Goal: Feedback & Contribution: Leave review/rating

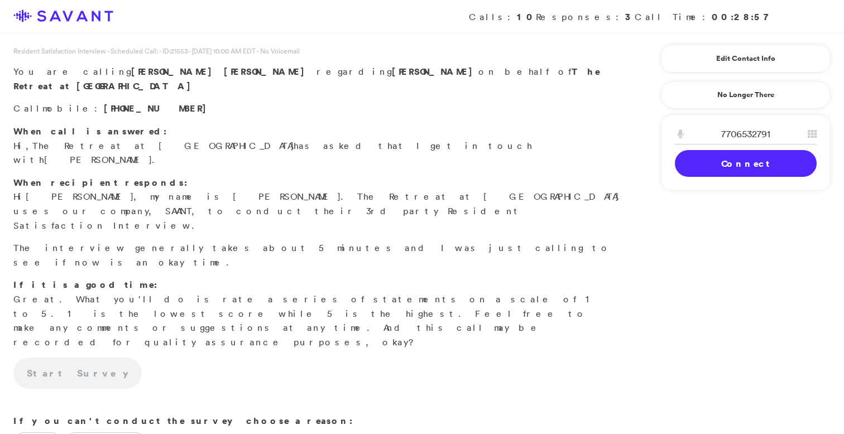
click at [734, 160] on link "Connect" at bounding box center [746, 163] width 142 height 27
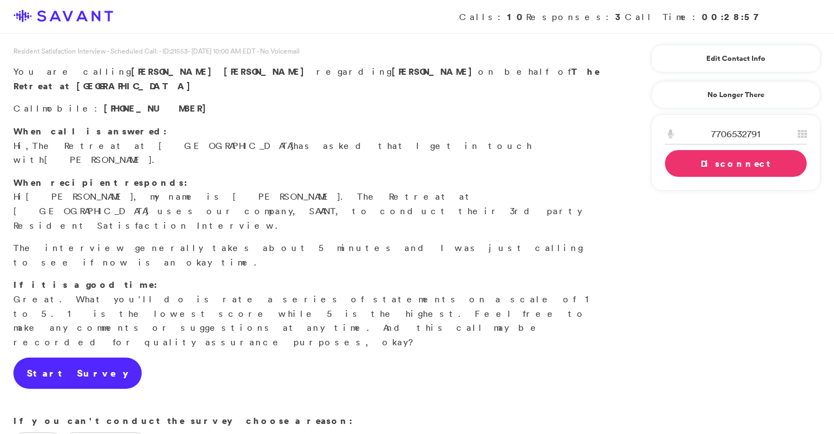
click at [74, 358] on link "Start Survey" at bounding box center [77, 373] width 128 height 31
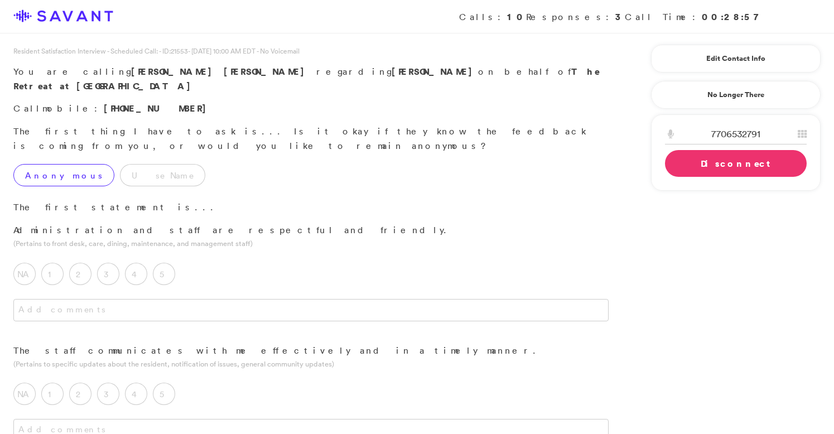
click at [55, 164] on label "Anonymous" at bounding box center [63, 175] width 101 height 22
click at [170, 263] on label "5" at bounding box center [164, 274] width 22 height 22
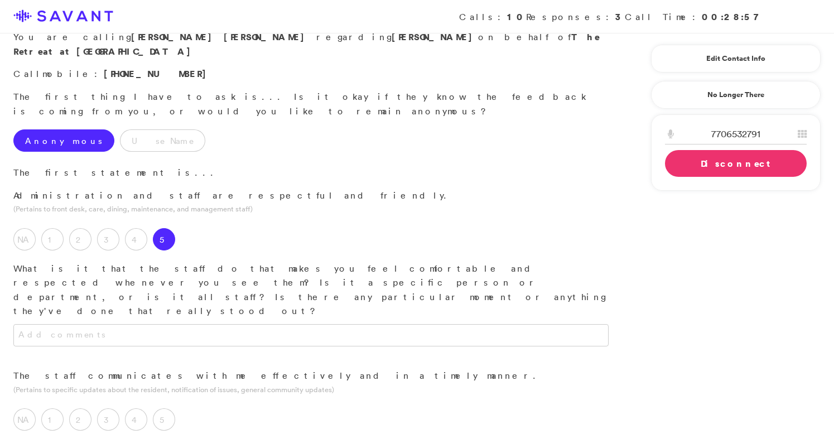
scroll to position [46, 0]
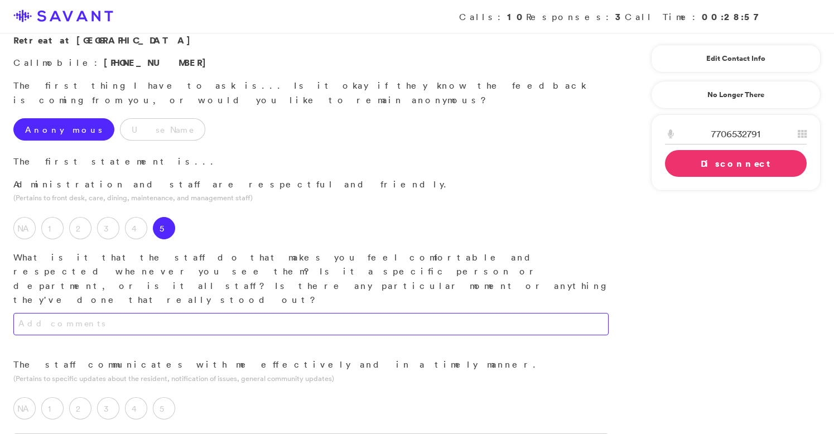
click at [209, 313] on textarea at bounding box center [310, 324] width 595 height 22
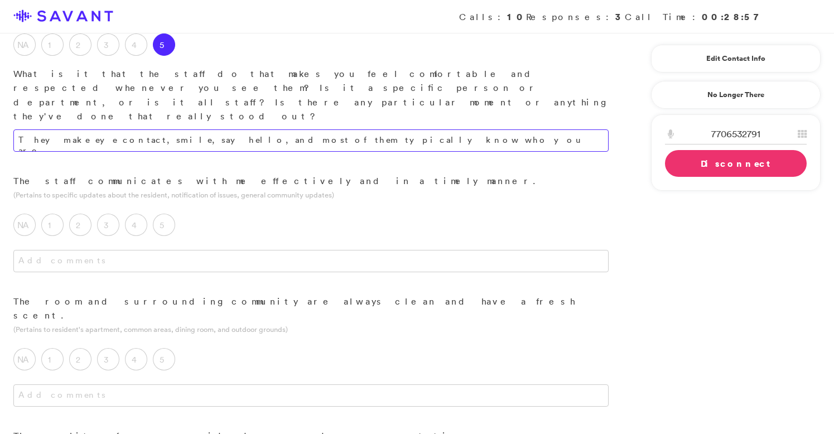
scroll to position [235, 0]
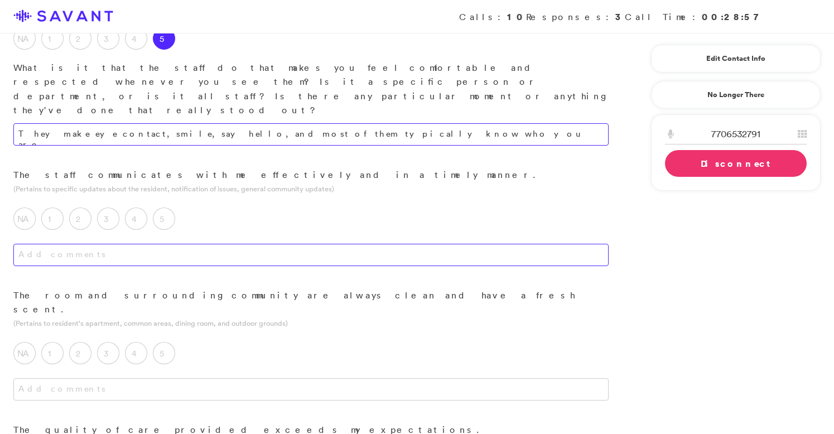
type textarea "They make eye contact, smile, say hello, and most of them typically know who yo…"
click at [227, 244] on textarea at bounding box center [310, 255] width 595 height 22
click at [162, 208] on label "5" at bounding box center [164, 219] width 22 height 22
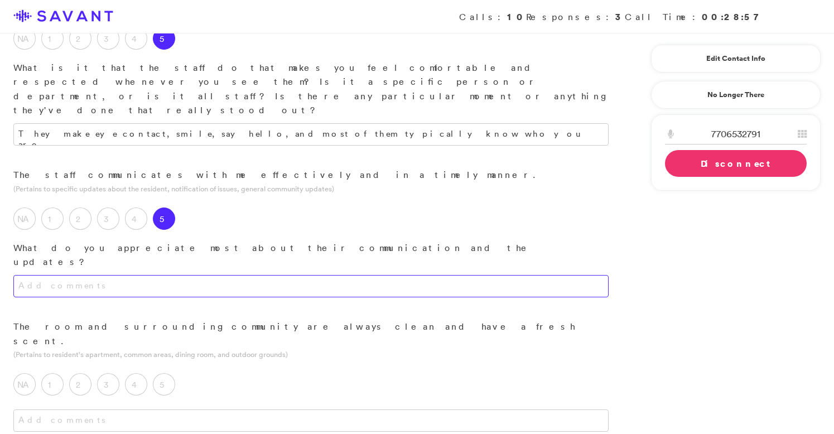
click at [175, 275] on textarea at bounding box center [310, 286] width 595 height 22
click at [174, 275] on textarea at bounding box center [310, 286] width 595 height 22
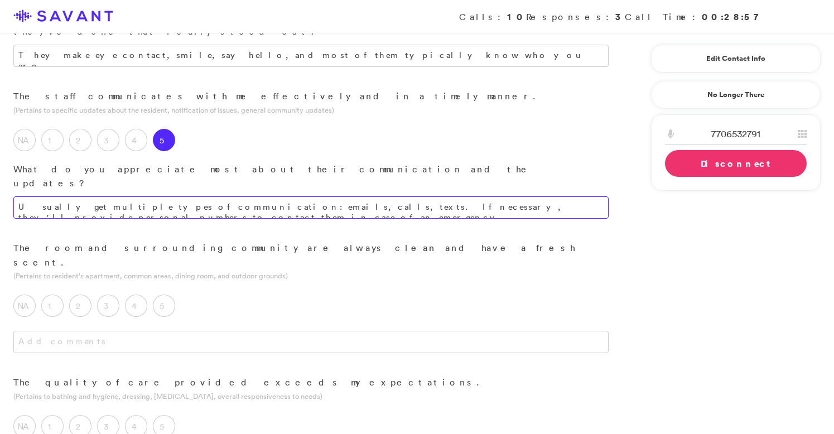
scroll to position [315, 0]
type textarea "Usually get multiple types of communication: emails, calls, texts. If necessary…"
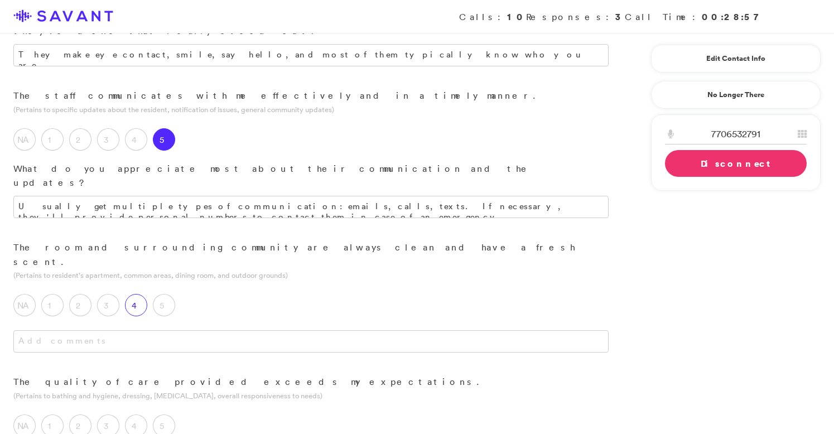
click at [130, 294] on label "4" at bounding box center [136, 305] width 22 height 22
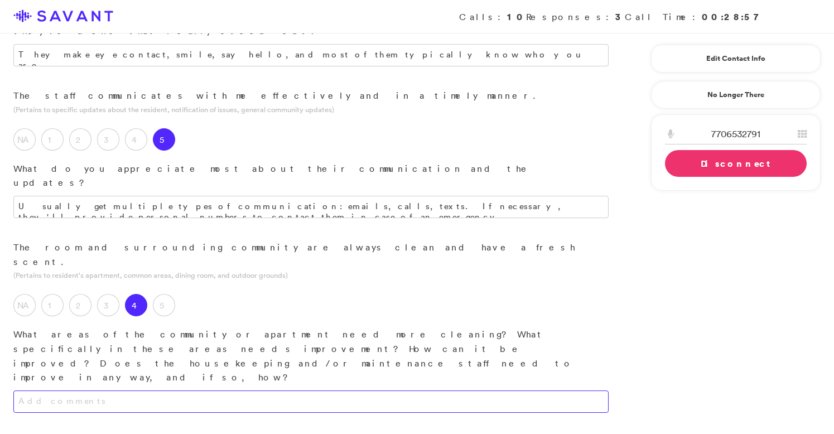
click at [178, 391] on textarea at bounding box center [310, 402] width 595 height 22
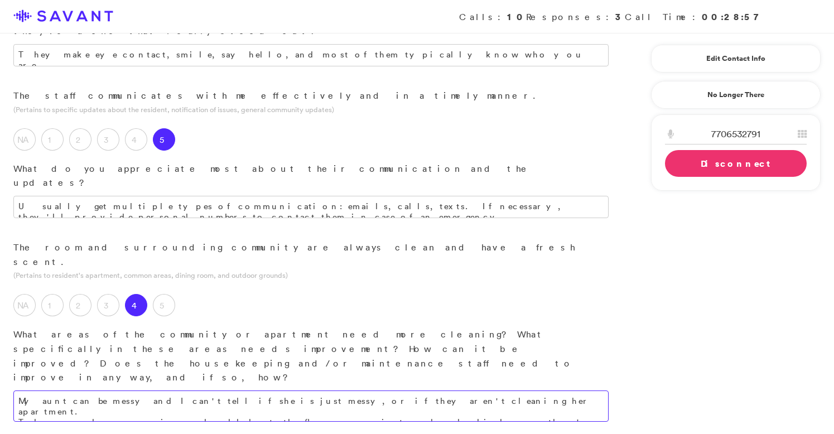
click at [389, 391] on textarea "My aunt can be messy and I can't tell if she is just messy, or if they aren't c…" at bounding box center [310, 406] width 595 height 31
click at [504, 391] on textarea "My aunt can be messy, and I can't tell if she is just messy, or if they aren't …" at bounding box center [310, 406] width 595 height 31
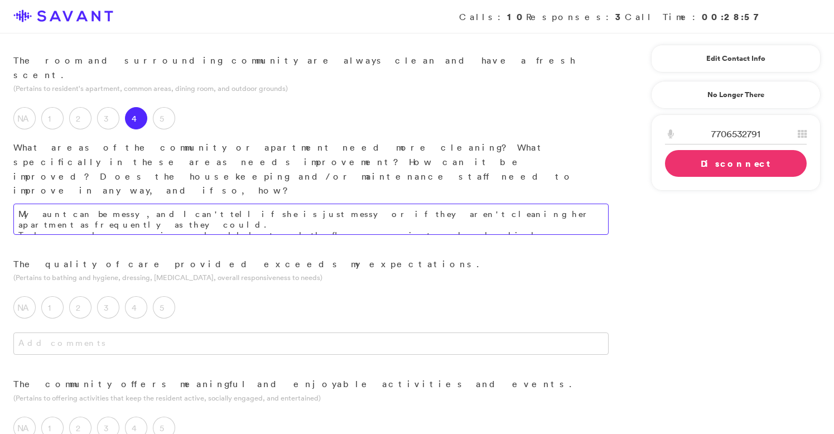
scroll to position [503, 0]
type textarea "My aunt can be messy, and I can't tell if she is just messy or if they aren't c…"
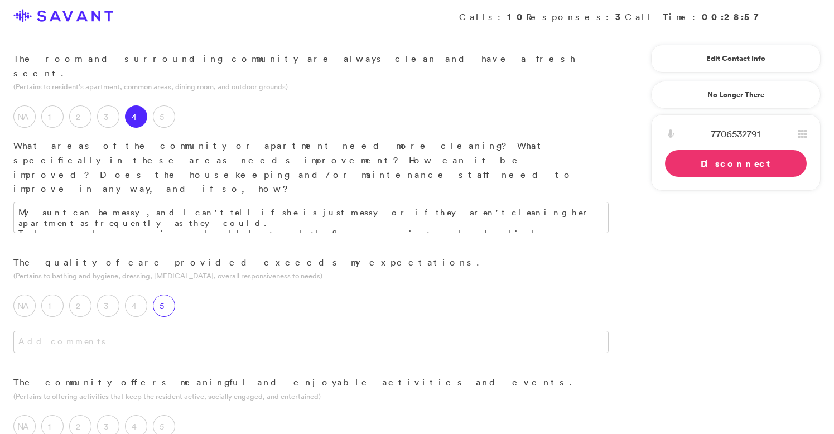
click at [156, 295] on label "5" at bounding box center [164, 306] width 22 height 22
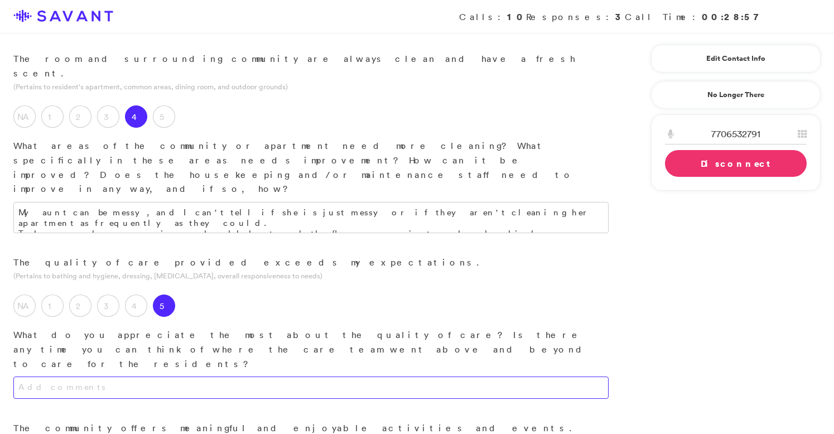
click at [199, 377] on textarea at bounding box center [310, 388] width 595 height 22
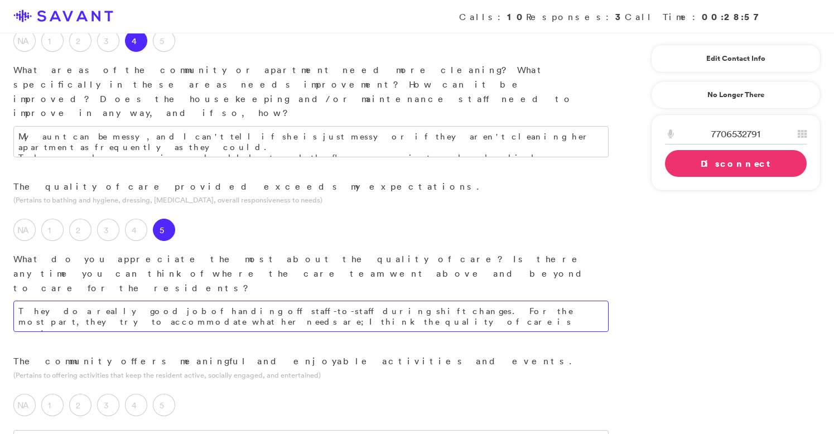
scroll to position [589, 0]
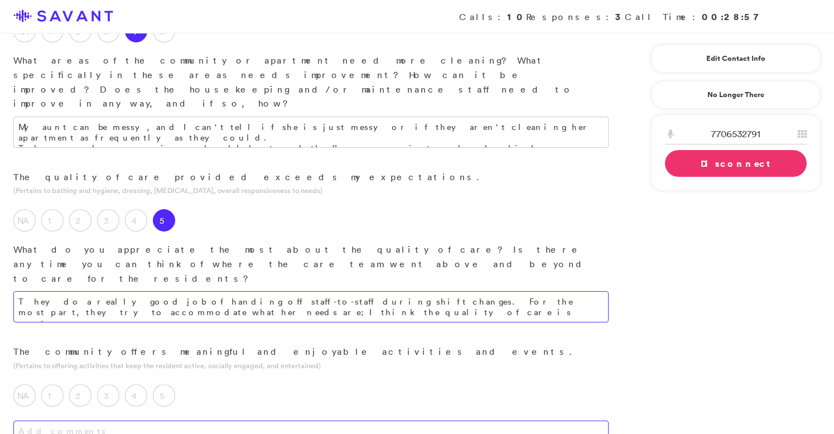
type textarea "They do a really good job of handing off staff-to-staff during shift changes. F…"
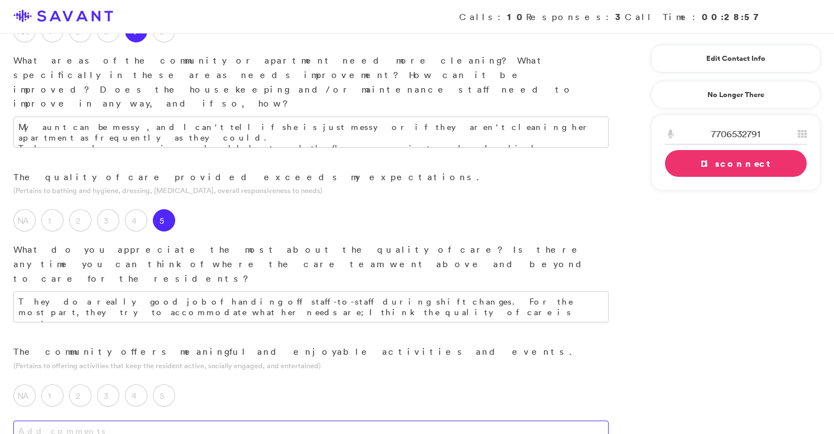
click at [214, 421] on textarea at bounding box center [310, 432] width 595 height 22
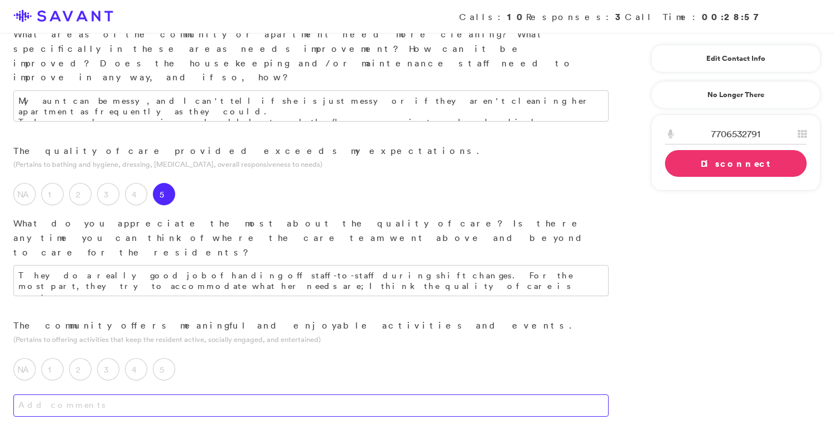
scroll to position [622, 0]
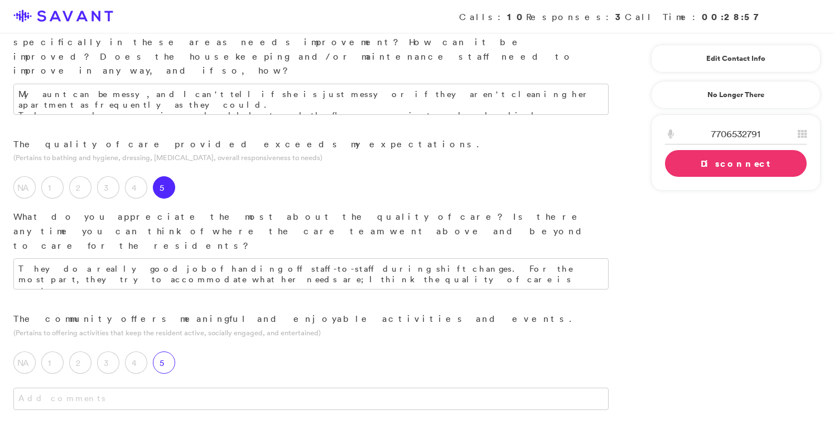
click at [165, 351] on label "5" at bounding box center [164, 362] width 22 height 22
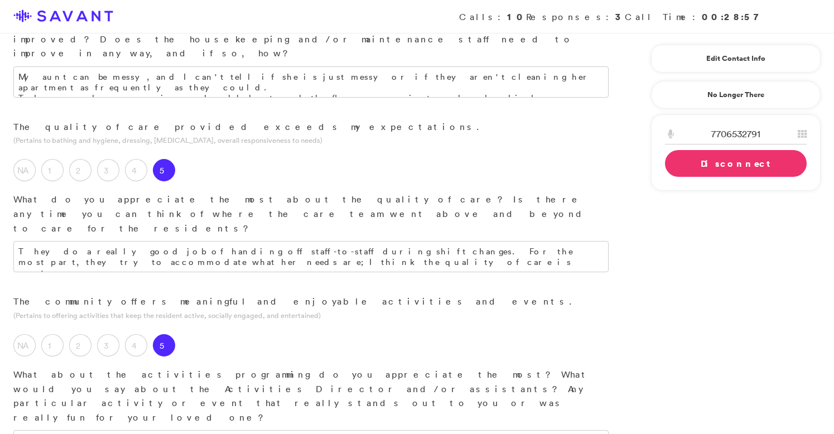
scroll to position [663, 0]
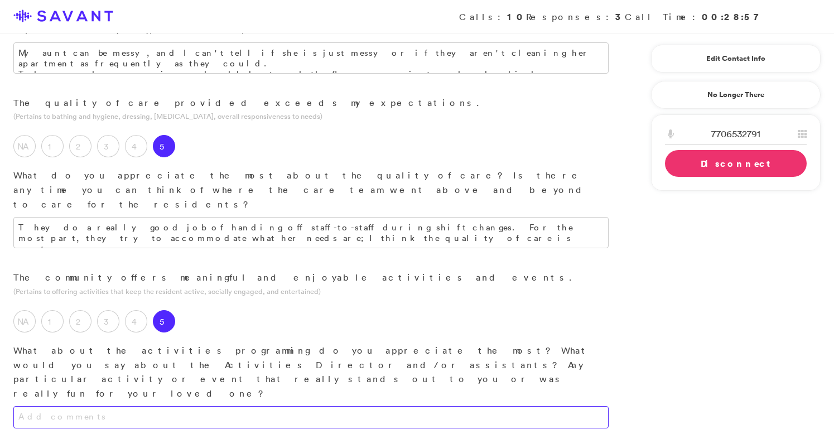
click at [200, 406] on textarea at bounding box center [310, 417] width 595 height 22
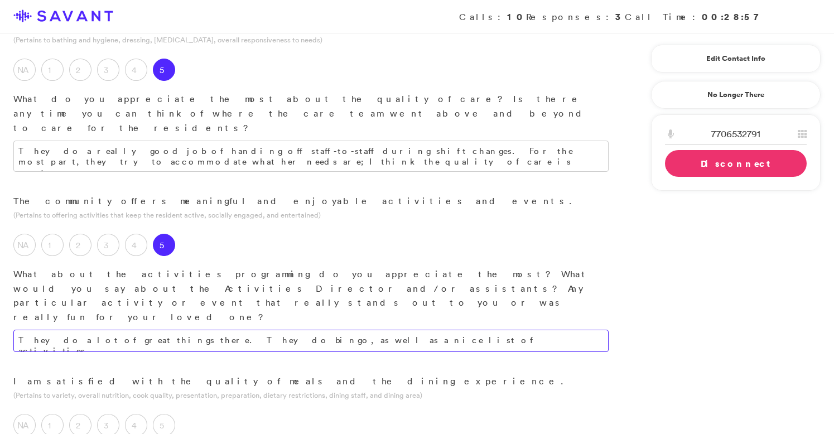
scroll to position [746, 0]
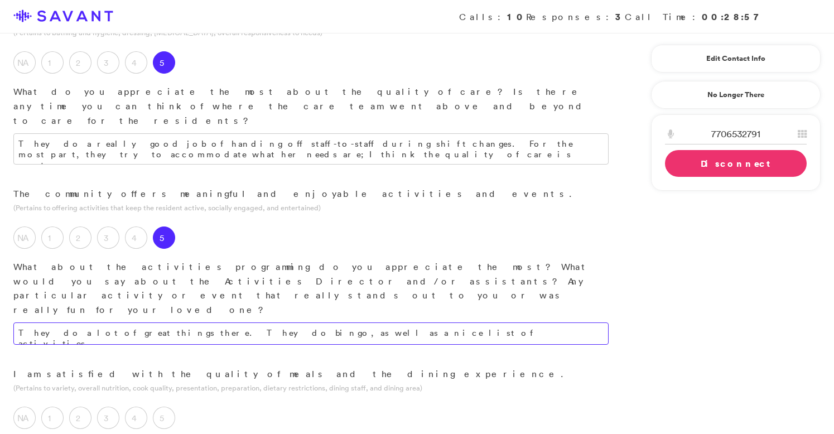
type textarea "They do a lot of great things there. They do bingo, as well as a nice list of a…"
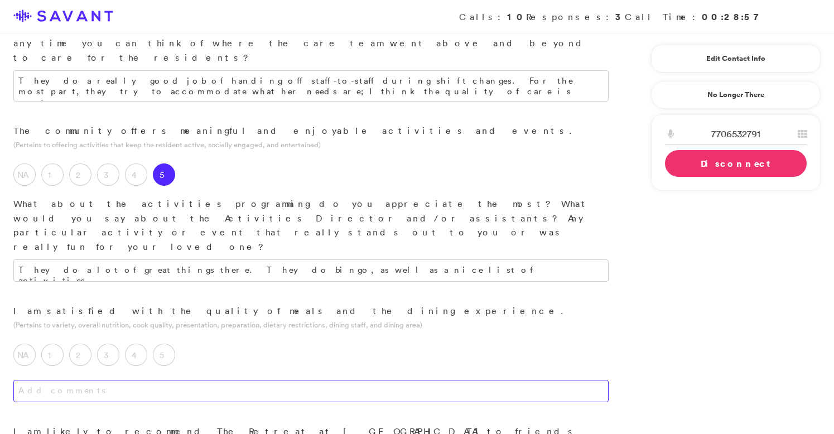
scroll to position [822, 0]
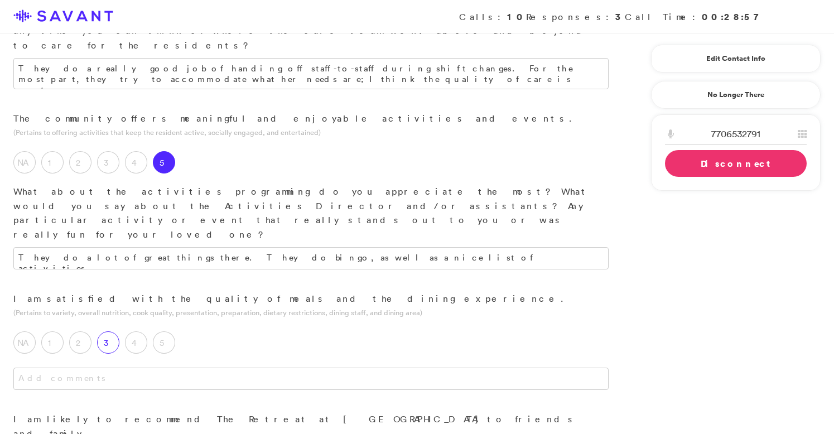
click at [108, 331] on label "3" at bounding box center [108, 342] width 22 height 22
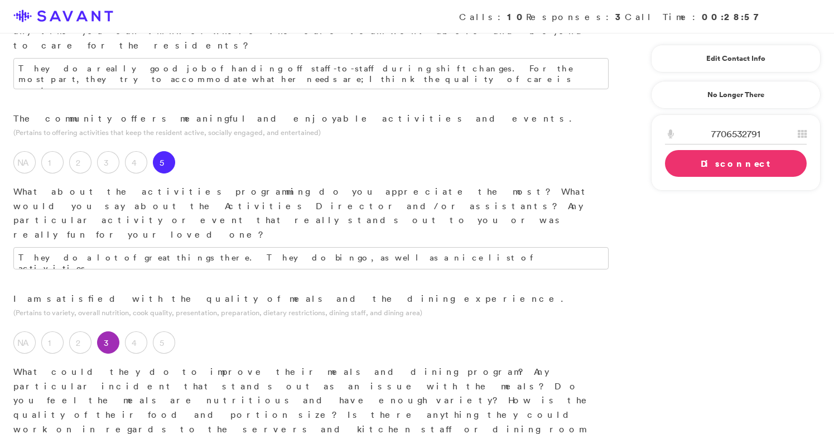
click at [131, 331] on label "4" at bounding box center [136, 342] width 22 height 22
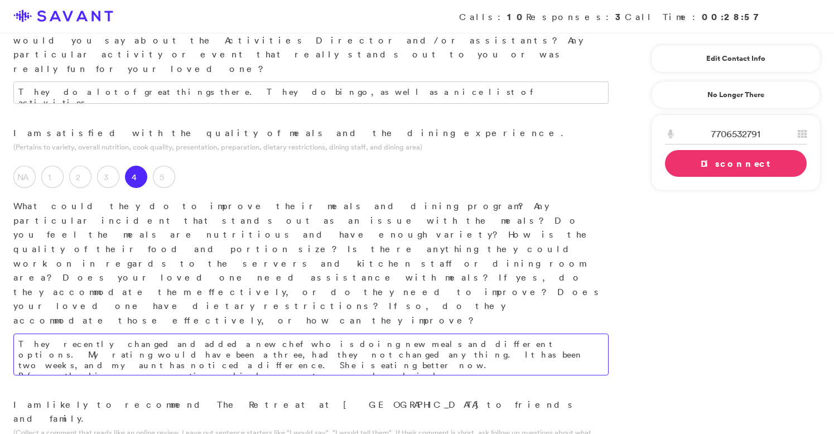
scroll to position [989, 0]
type textarea "They recently changed and added a new chef who is doing new meals and different…"
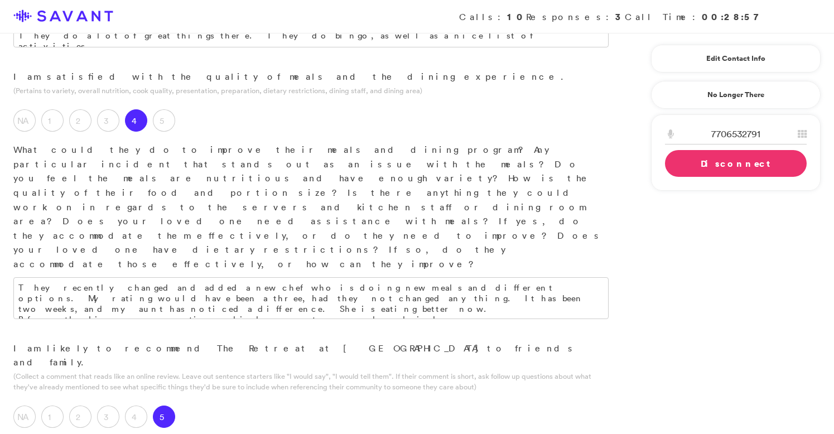
scroll to position [1080, 0]
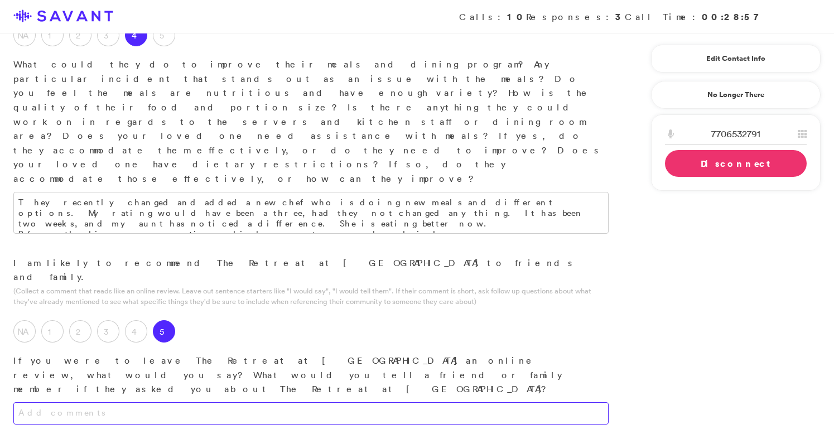
scroll to position [1125, 0]
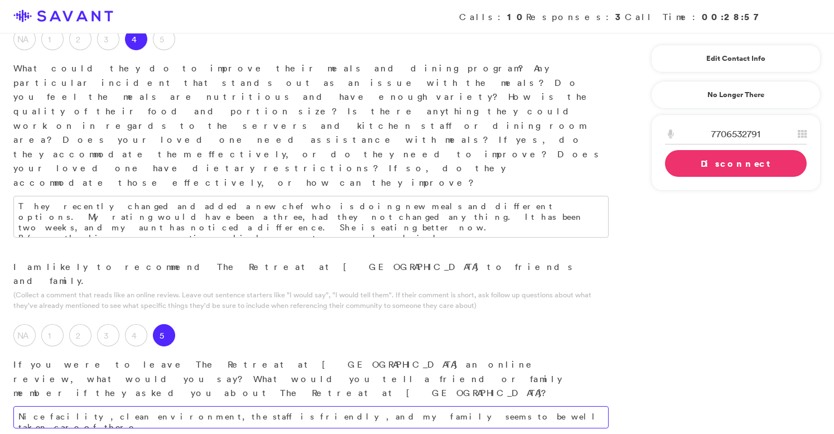
type textarea "Nice facility, clean environment, the staff is friendly, and my family seems to…"
type textarea "The staff; I feel that the people who work there care."
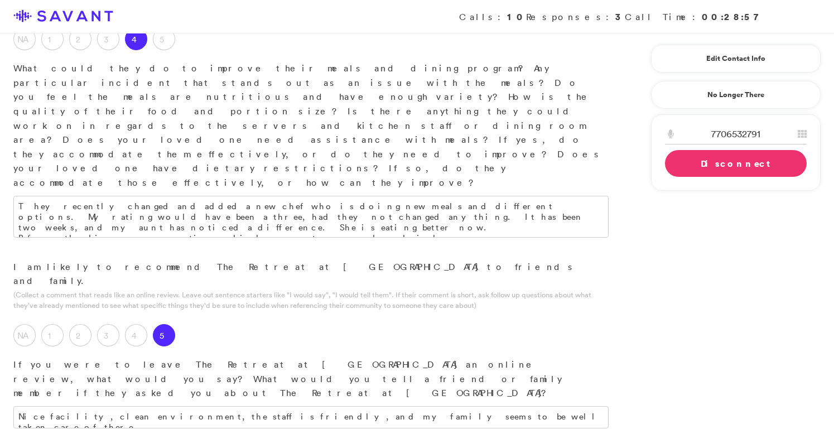
drag, startPoint x: 463, startPoint y: 282, endPoint x: 244, endPoint y: 269, distance: 219.0
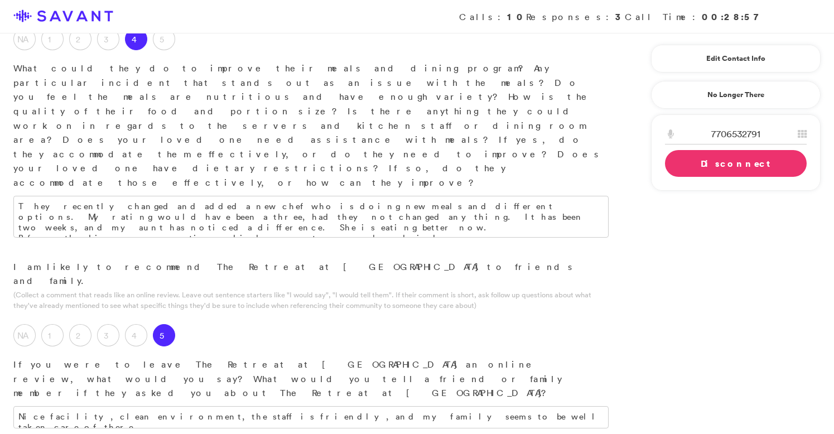
drag, startPoint x: 36, startPoint y: 290, endPoint x: 16, endPoint y: 277, distance: 23.7
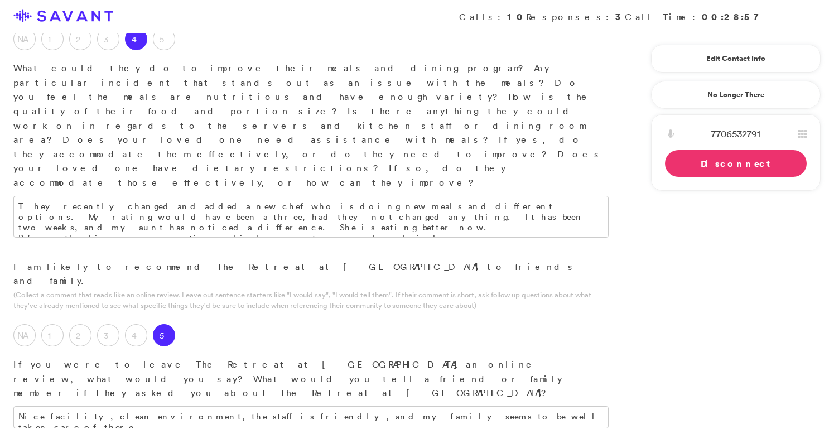
drag, startPoint x: 131, startPoint y: 294, endPoint x: 123, endPoint y: 294, distance: 7.8
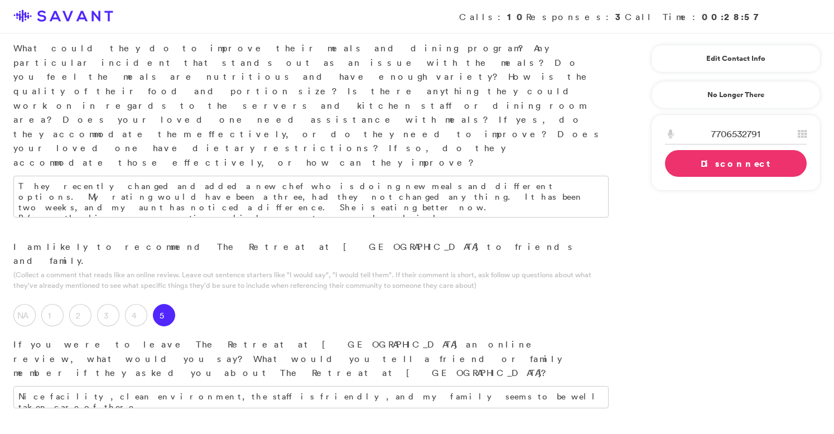
scroll to position [1147, 0]
type textarea "The staff should visit every two hours, especially if the resident has a histor…"
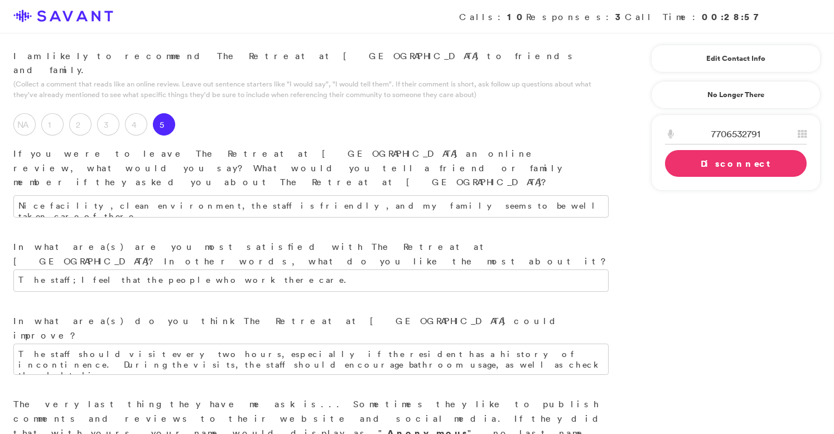
scroll to position [1357, 0]
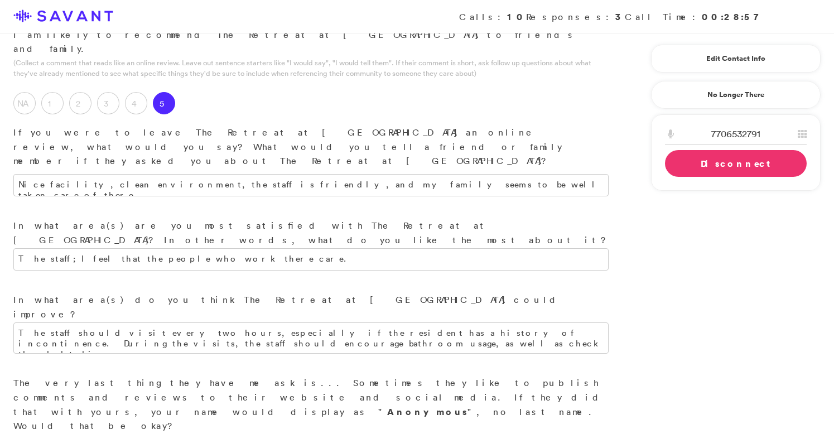
click at [715, 160] on link "Disconnect" at bounding box center [736, 163] width 142 height 27
